Goal: Information Seeking & Learning: Find specific fact

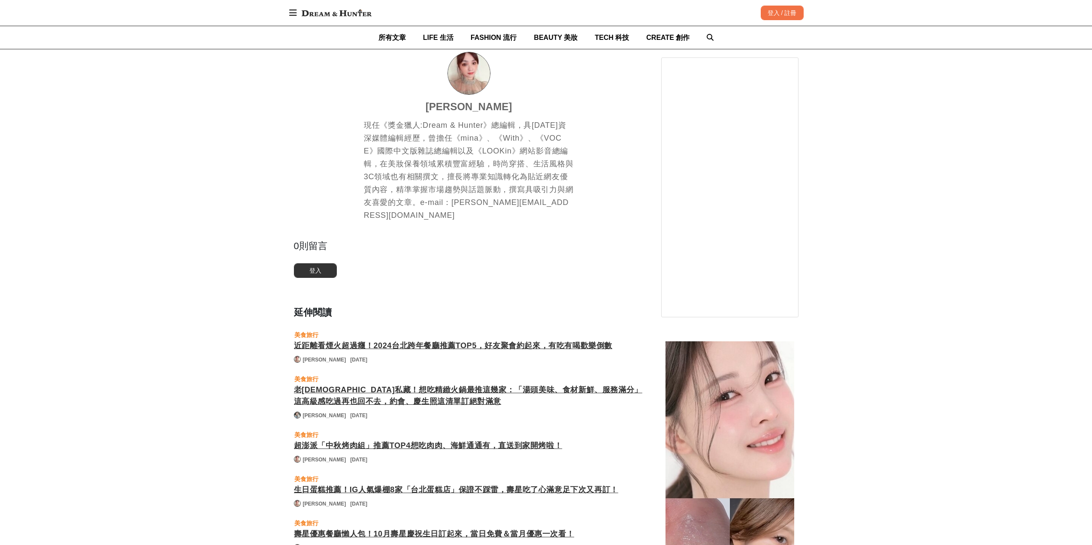
scroll to position [6522, 0]
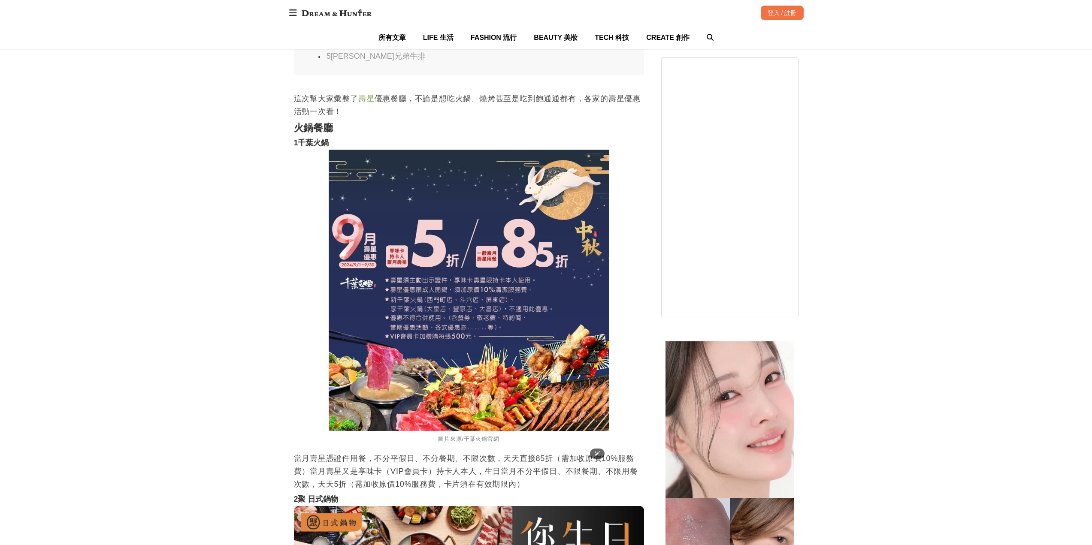
scroll to position [815, 0]
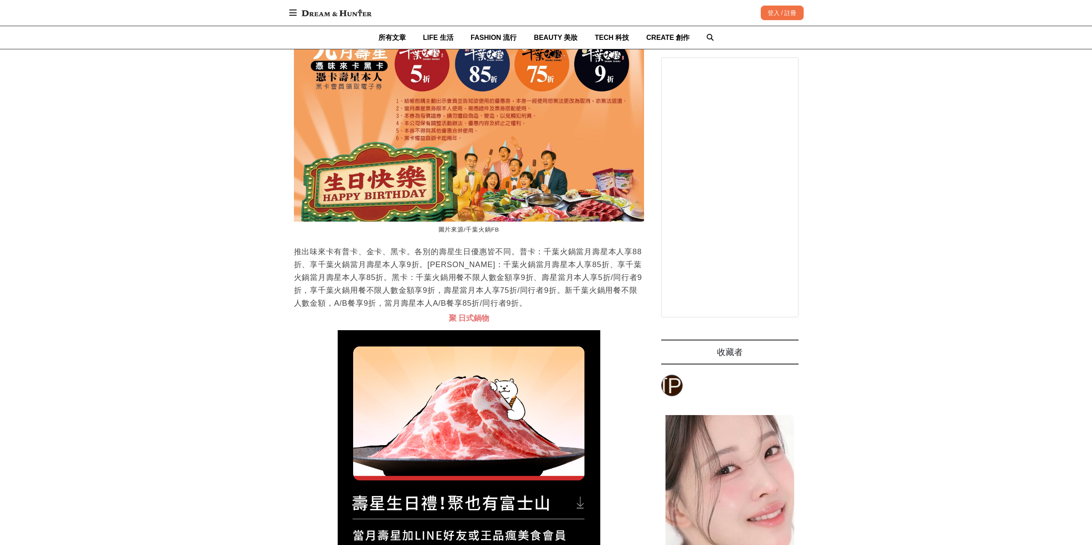
scroll to position [0, 1401]
